Goal: Information Seeking & Learning: Learn about a topic

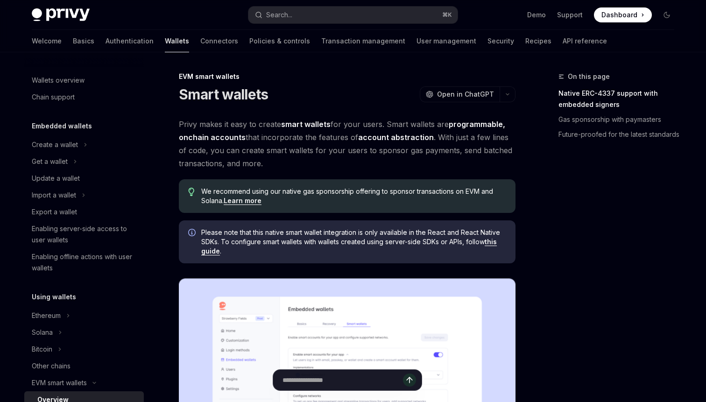
scroll to position [172, 0]
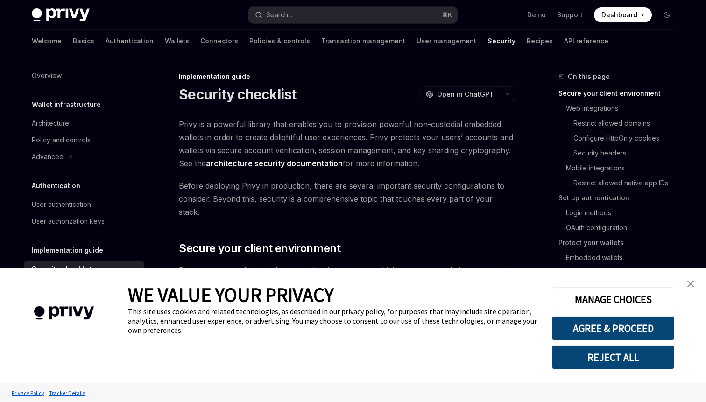
type textarea "*"
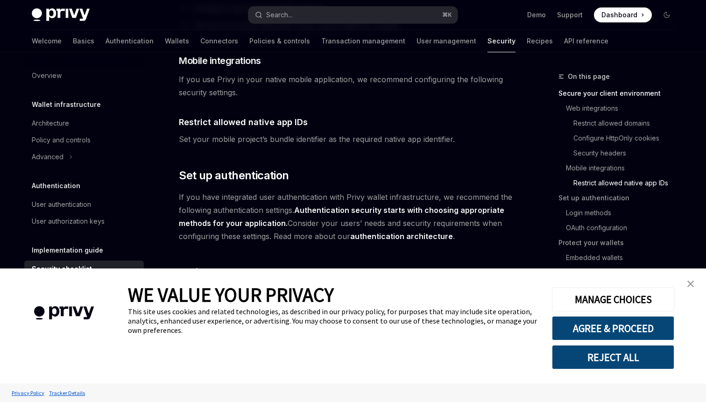
scroll to position [911, 0]
